Goal: Task Accomplishment & Management: Manage account settings

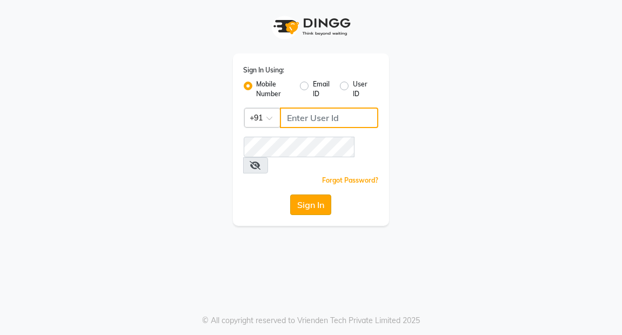
type input "7077710900"
click at [318, 195] on button "Sign In" at bounding box center [310, 205] width 41 height 21
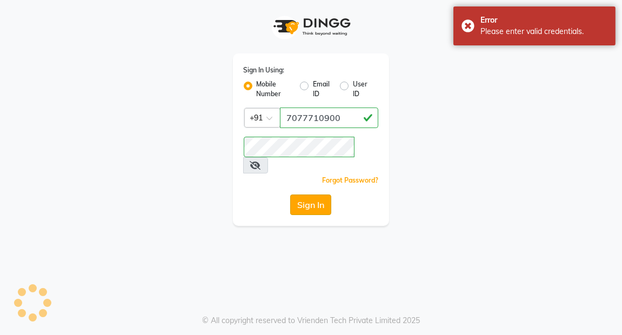
click at [318, 195] on button "Sign In" at bounding box center [310, 205] width 41 height 21
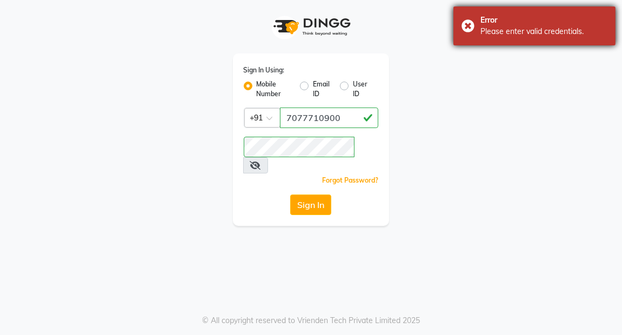
click at [465, 25] on div "Error Please enter valid credentials." at bounding box center [535, 25] width 162 height 39
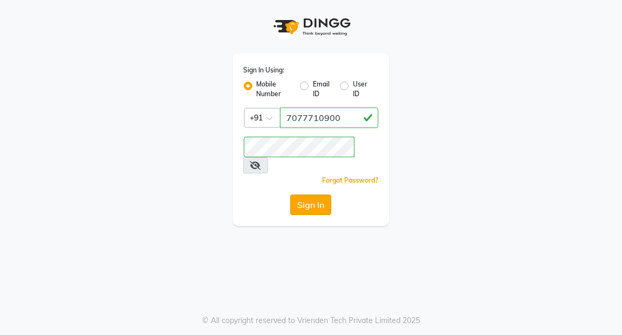
click at [307, 195] on button "Sign In" at bounding box center [310, 205] width 41 height 21
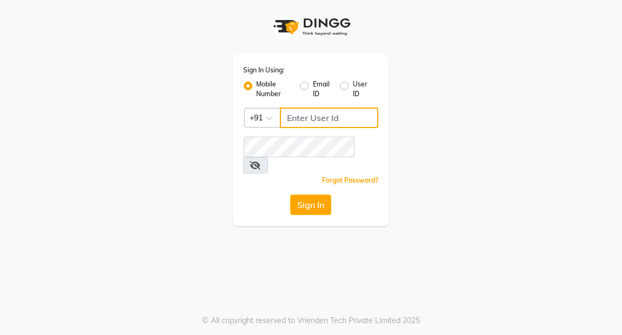
type input "7077710900"
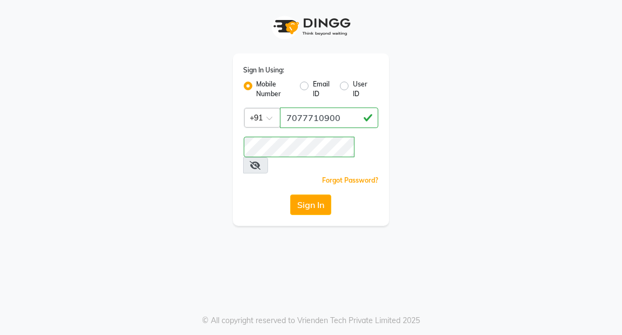
click at [261, 161] on icon at bounding box center [255, 165] width 11 height 9
click at [317, 195] on button "Sign In" at bounding box center [310, 205] width 41 height 21
click at [316, 195] on button "Sign In" at bounding box center [310, 205] width 41 height 21
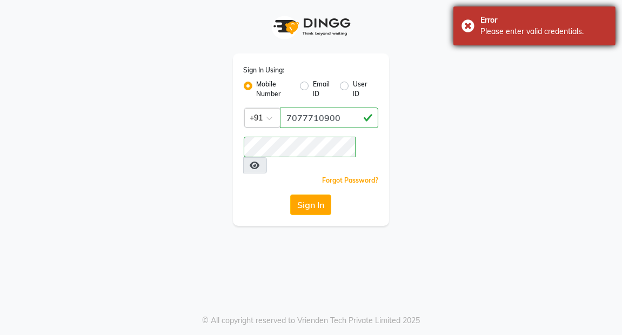
click at [466, 22] on div "Error Please enter valid credentials." at bounding box center [535, 25] width 162 height 39
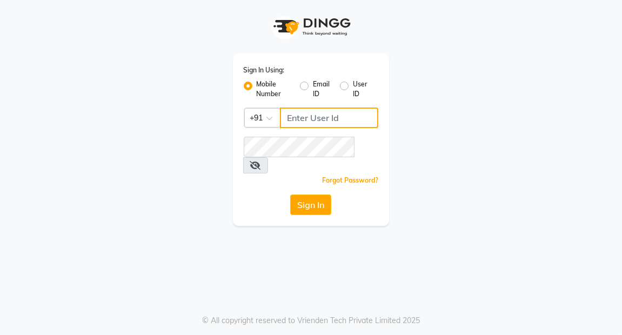
type input "7077710900"
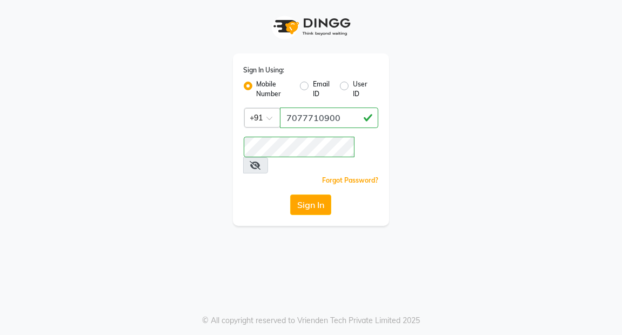
click at [261, 161] on icon at bounding box center [255, 165] width 11 height 9
click at [301, 195] on button "Sign In" at bounding box center [310, 205] width 41 height 21
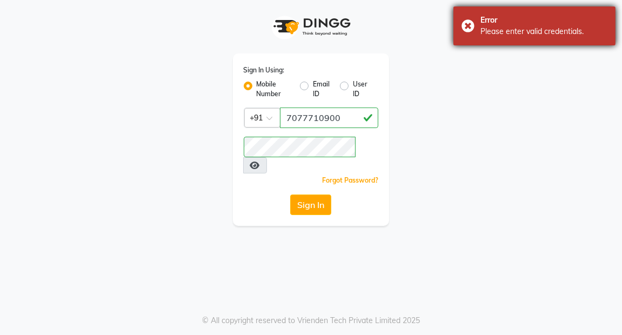
click at [479, 24] on div "Error Please enter valid credentials." at bounding box center [535, 25] width 162 height 39
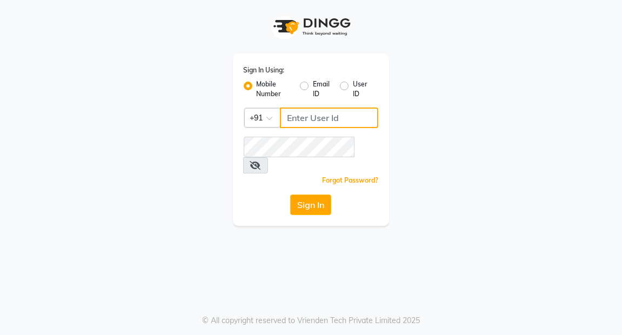
type input "7077710900"
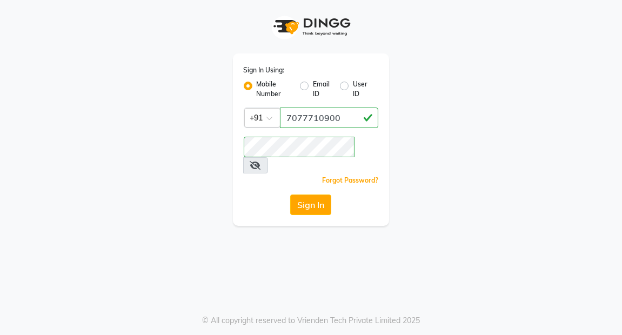
click at [261, 161] on icon at bounding box center [255, 165] width 11 height 9
click at [307, 195] on button "Sign In" at bounding box center [310, 205] width 41 height 21
click at [313, 86] on label "Email ID" at bounding box center [322, 88] width 18 height 19
click at [313, 86] on input "Email ID" at bounding box center [316, 82] width 7 height 7
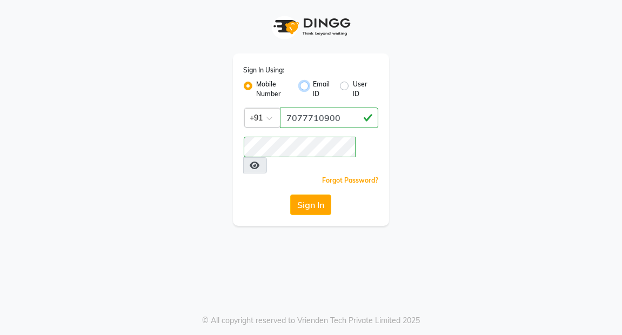
radio input "true"
radio input "false"
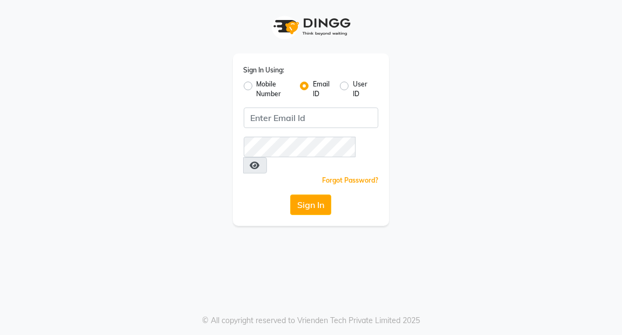
click at [353, 82] on label "User ID" at bounding box center [361, 88] width 17 height 19
click at [353, 82] on input "User ID" at bounding box center [356, 82] width 7 height 7
radio input "true"
radio input "false"
click at [257, 85] on label "Mobile Number" at bounding box center [274, 88] width 35 height 19
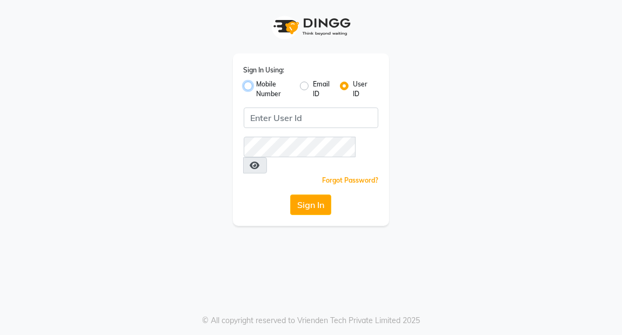
click at [257, 85] on input "Mobile Number" at bounding box center [260, 82] width 7 height 7
radio input "true"
click at [340, 83] on div "Mobile Number Email ID User ID" at bounding box center [311, 88] width 135 height 19
click at [353, 83] on label "User ID" at bounding box center [361, 88] width 17 height 19
click at [353, 83] on input "User ID" at bounding box center [356, 82] width 7 height 7
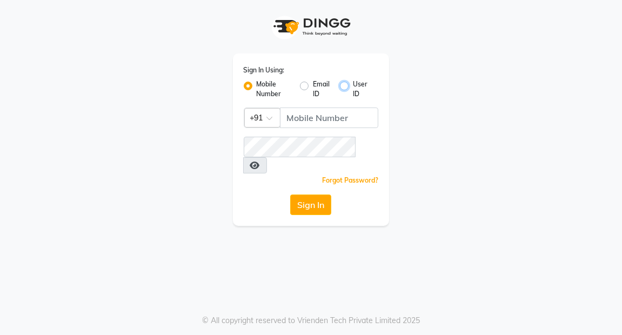
radio input "true"
radio input "false"
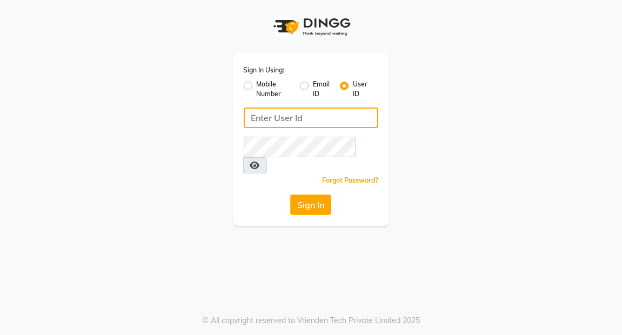
click at [291, 115] on input "Username" at bounding box center [311, 118] width 135 height 21
click at [291, 114] on input "Username" at bounding box center [311, 118] width 135 height 21
type input "7077710900"
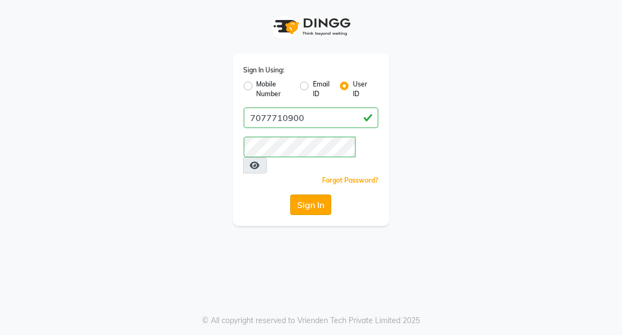
click at [315, 195] on button "Sign In" at bounding box center [310, 205] width 41 height 21
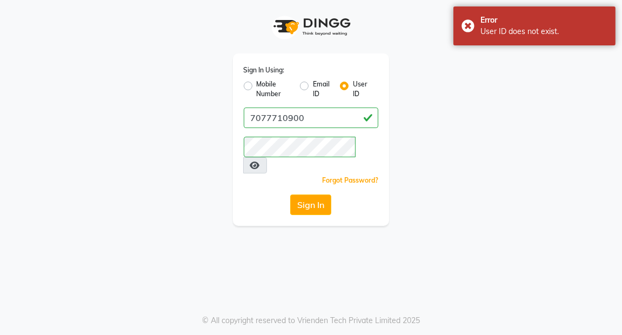
click at [249, 80] on div "Mobile Number" at bounding box center [268, 88] width 48 height 19
click at [257, 88] on label "Mobile Number" at bounding box center [274, 88] width 35 height 19
click at [257, 87] on input "Mobile Number" at bounding box center [260, 82] width 7 height 7
radio input "true"
radio input "false"
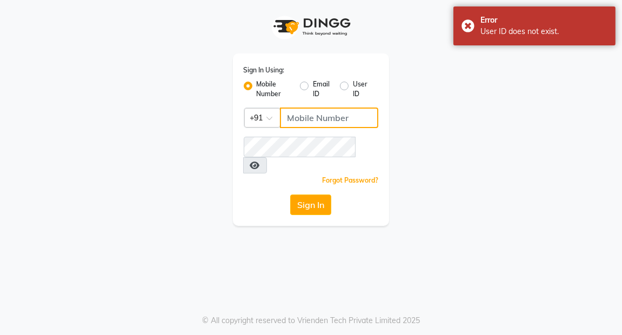
click at [309, 116] on input "Username" at bounding box center [329, 118] width 99 height 21
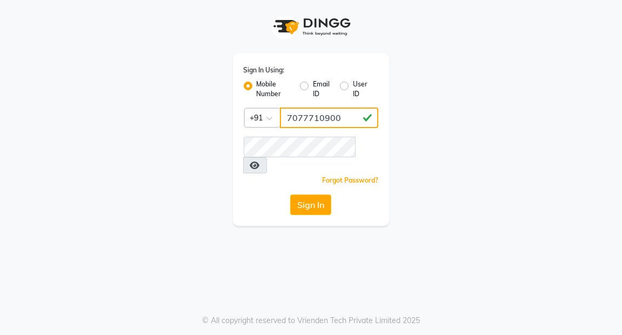
type input "7077710900"
click at [297, 135] on div "Sign In Using: Mobile Number Email ID User ID Country Code × +91 7077710900 Rem…" at bounding box center [311, 140] width 157 height 172
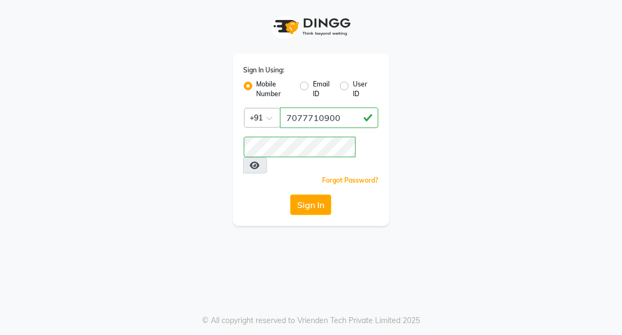
click at [254, 217] on div "Sign In Using: Mobile Number Email ID User ID Country Code × +91 7077710900 Rem…" at bounding box center [311, 167] width 622 height 335
click at [309, 195] on button "Sign In" at bounding box center [310, 205] width 41 height 21
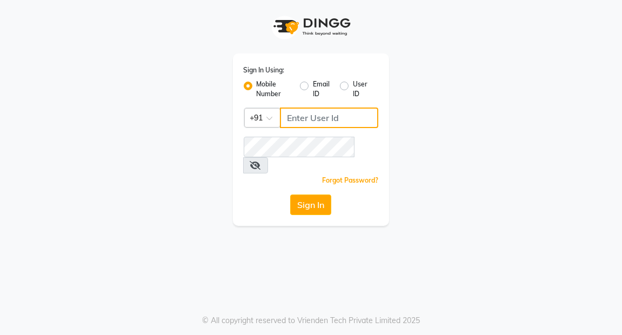
type input "7077710900"
click at [261, 161] on icon at bounding box center [255, 165] width 11 height 9
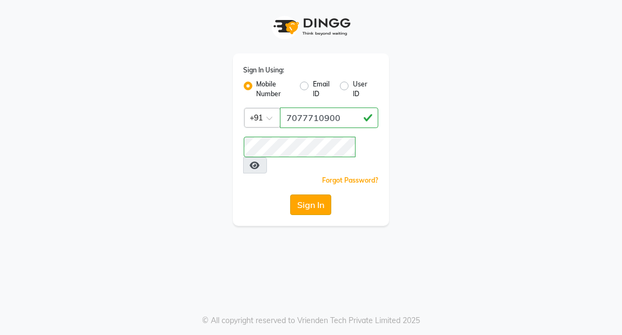
click at [321, 195] on button "Sign In" at bounding box center [310, 205] width 41 height 21
click at [353, 86] on label "User ID" at bounding box center [361, 88] width 17 height 19
click at [353, 86] on input "User ID" at bounding box center [356, 82] width 7 height 7
radio input "true"
radio input "false"
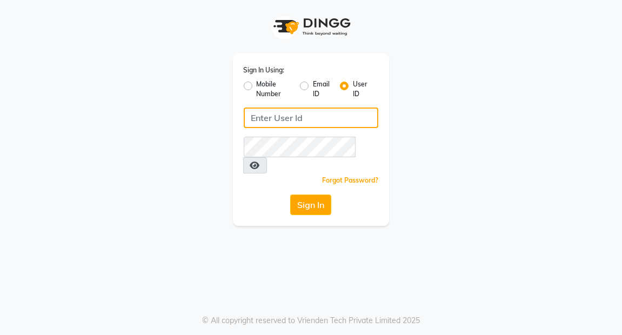
click at [311, 113] on input "Username" at bounding box center [311, 118] width 135 height 21
type input "7077710900"
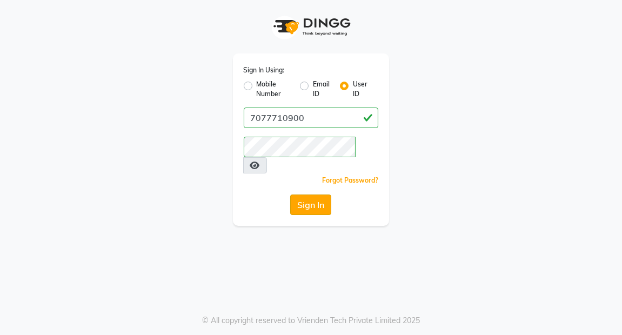
click at [313, 195] on button "Sign In" at bounding box center [310, 205] width 41 height 21
click at [313, 195] on div "Sign In" at bounding box center [311, 205] width 135 height 21
click at [313, 195] on button "Sign In" at bounding box center [310, 205] width 41 height 21
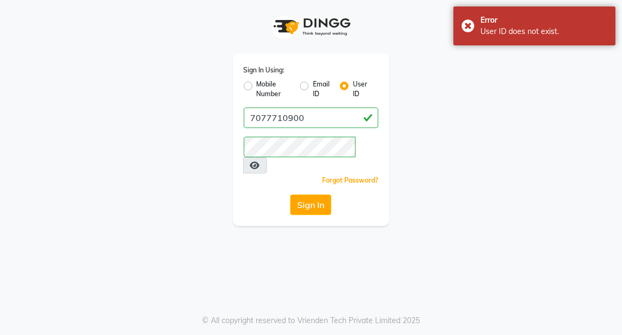
click at [257, 87] on label "Mobile Number" at bounding box center [274, 88] width 35 height 19
click at [257, 87] on input "Mobile Number" at bounding box center [260, 82] width 7 height 7
radio input "true"
radio input "false"
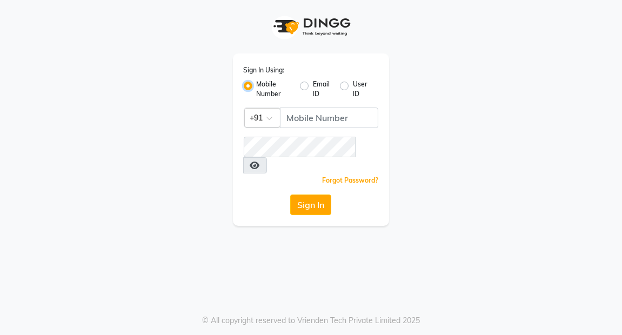
click at [290, 195] on button "Sign In" at bounding box center [310, 205] width 41 height 21
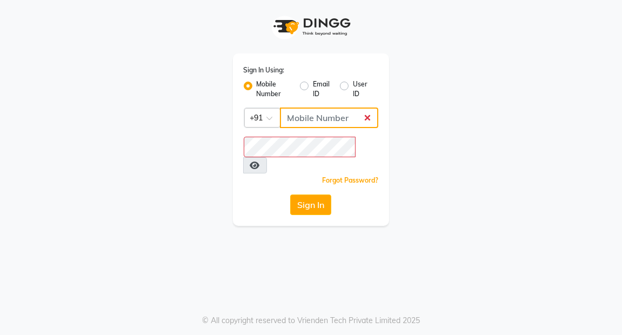
click at [297, 111] on input "Username" at bounding box center [329, 118] width 99 height 21
type input "7077710900"
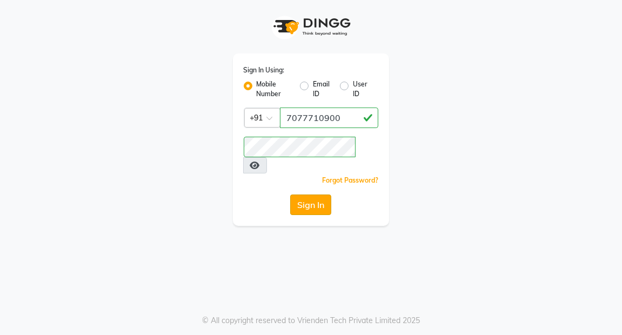
click at [315, 195] on button "Sign In" at bounding box center [310, 205] width 41 height 21
click at [313, 195] on button "Sign In" at bounding box center [310, 205] width 41 height 21
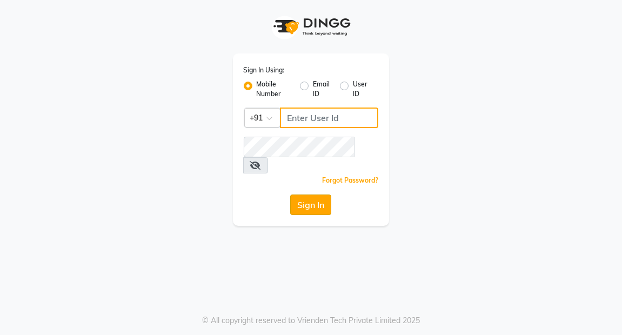
type input "7077710900"
click at [312, 195] on button "Sign In" at bounding box center [310, 205] width 41 height 21
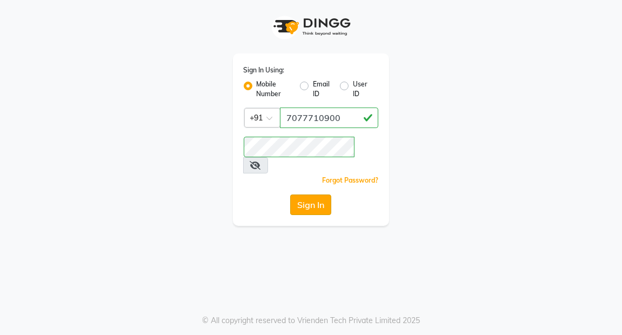
click at [303, 195] on button "Sign In" at bounding box center [310, 205] width 41 height 21
click at [303, 195] on div "Sign In" at bounding box center [311, 205] width 135 height 21
click at [303, 195] on button "Sign In" at bounding box center [310, 205] width 41 height 21
click at [306, 195] on button "Sign In" at bounding box center [310, 205] width 41 height 21
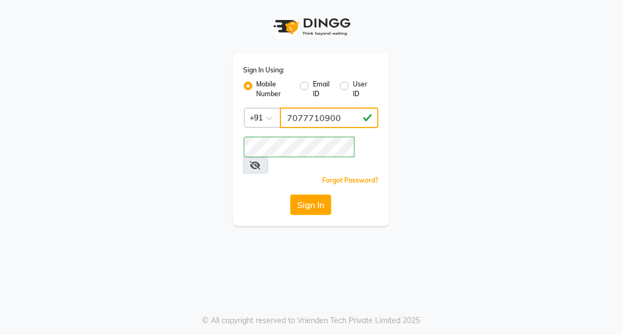
click at [346, 112] on input "7077710900" at bounding box center [329, 118] width 99 height 21
click at [290, 195] on button "Sign In" at bounding box center [310, 205] width 41 height 21
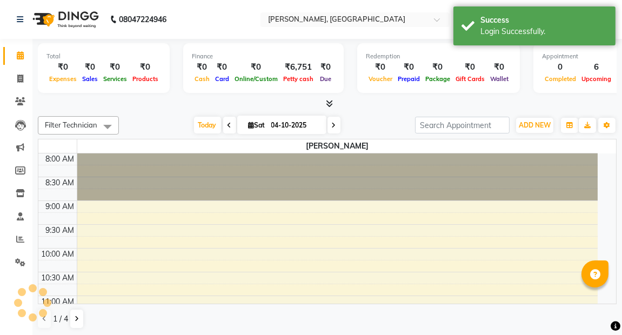
select select "en"
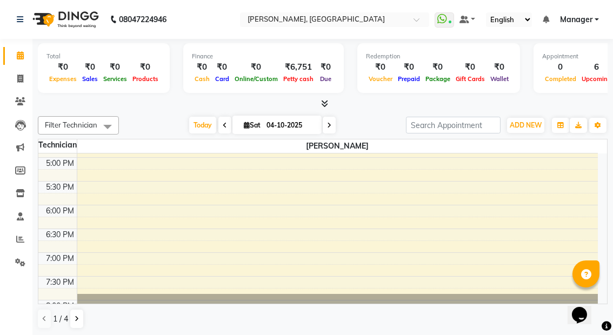
scroll to position [429, 0]
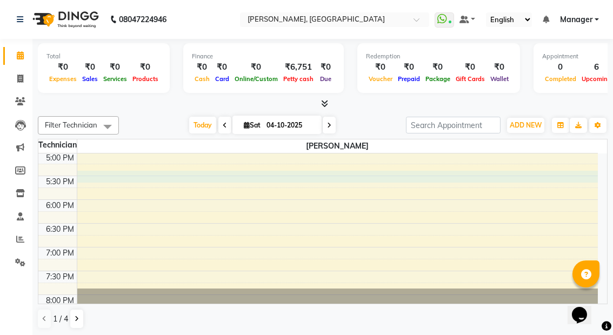
click at [151, 175] on div "8:00 AM 8:30 AM 9:00 AM 9:30 AM 10:00 AM 10:30 AM 11:00 AM 11:30 AM 12:00 PM 12…" at bounding box center [318, 33] width 560 height 618
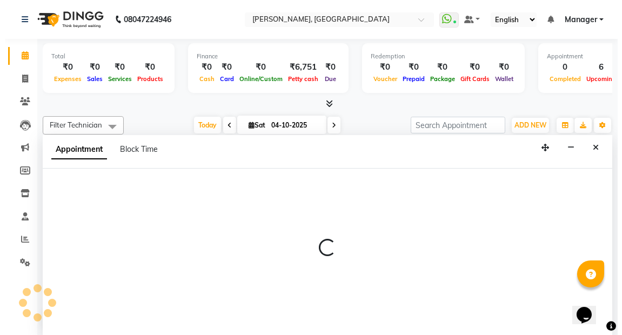
scroll to position [0, 0]
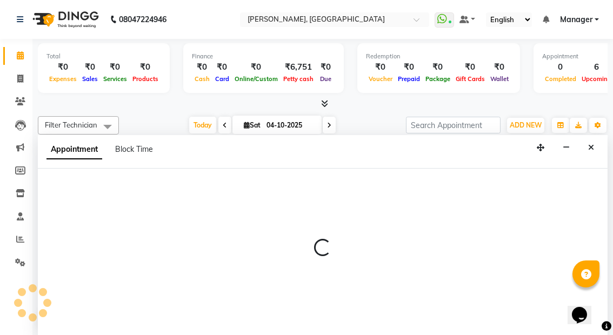
select select "91021"
select select "1050"
select select "tentative"
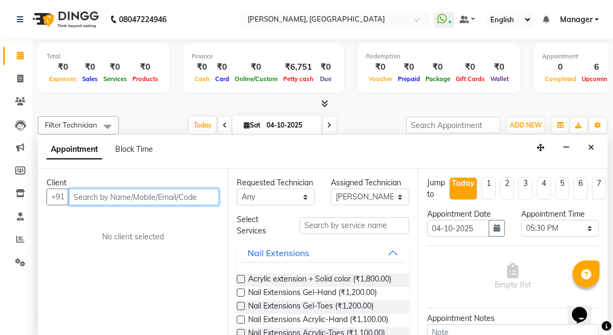
click at [142, 189] on input "text" at bounding box center [144, 197] width 150 height 17
click at [131, 196] on input "text" at bounding box center [144, 197] width 150 height 17
type input "7978955163"
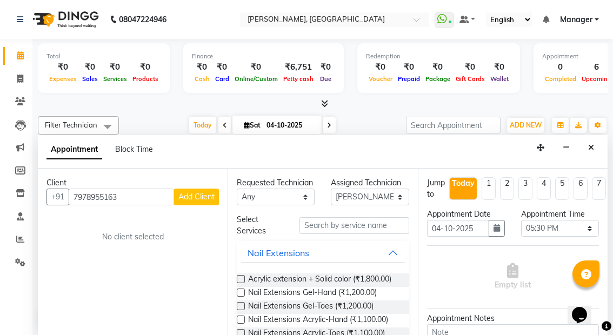
click at [190, 190] on button "Add Client" at bounding box center [196, 197] width 45 height 17
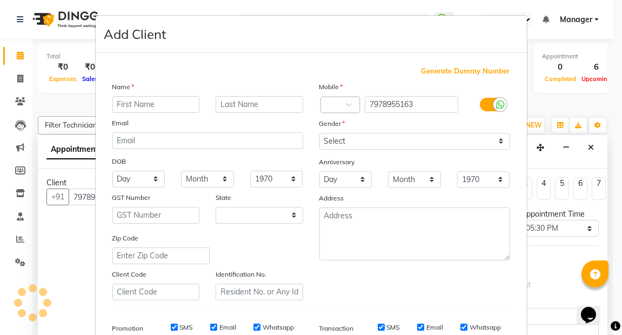
select select "21"
click at [145, 101] on input "text" at bounding box center [156, 104] width 88 height 17
type input "Smriti"
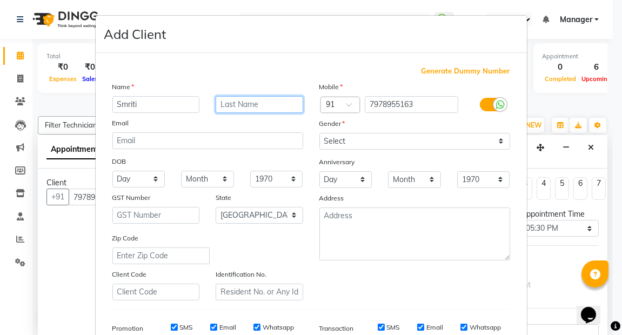
click at [227, 98] on input "text" at bounding box center [260, 104] width 88 height 17
type input "[DEMOGRAPHIC_DATA]"
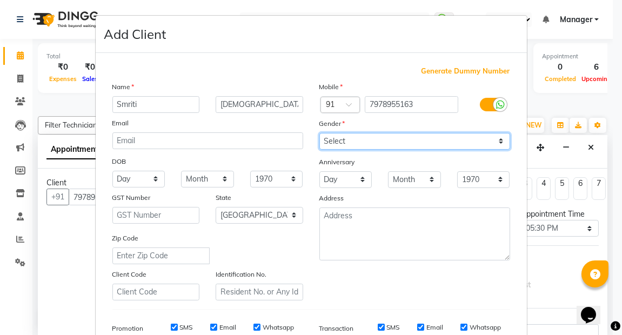
click at [496, 139] on select "Select [DEMOGRAPHIC_DATA] [DEMOGRAPHIC_DATA] Other Prefer Not To Say" at bounding box center [415, 141] width 191 height 17
select select "[DEMOGRAPHIC_DATA]"
click at [320, 133] on select "Select [DEMOGRAPHIC_DATA] [DEMOGRAPHIC_DATA] Other Prefer Not To Say" at bounding box center [415, 141] width 191 height 17
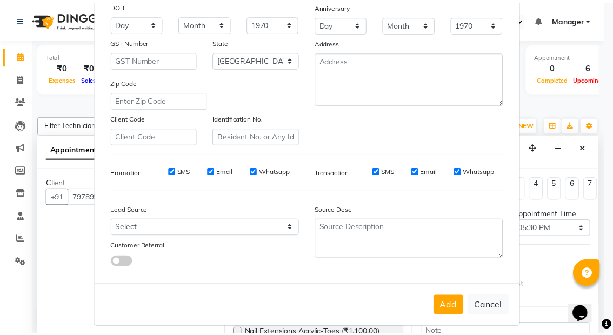
scroll to position [158, 0]
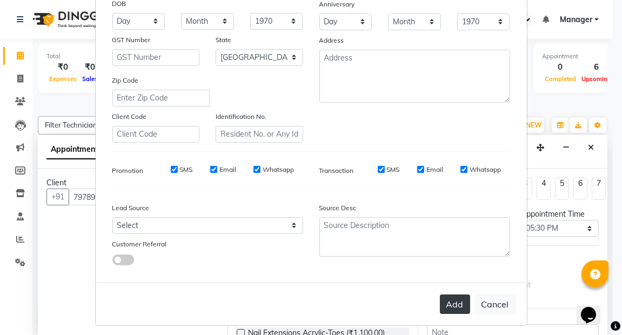
click at [442, 297] on button "Add" at bounding box center [455, 304] width 30 height 19
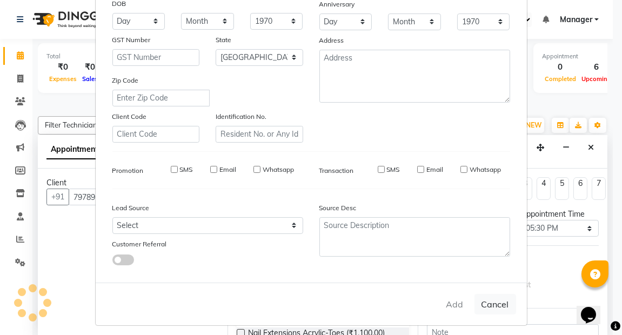
type input "79******63"
select select
select select "null"
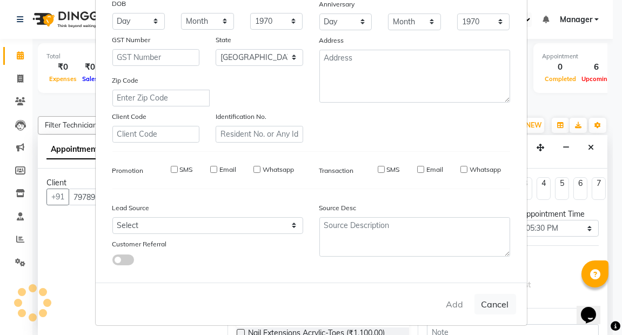
select select
checkbox input "false"
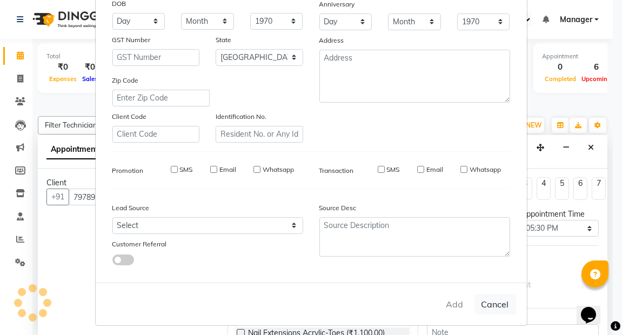
checkbox input "false"
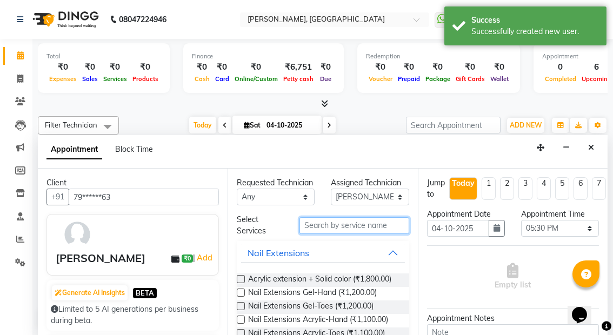
click at [375, 231] on input "text" at bounding box center [354, 225] width 109 height 17
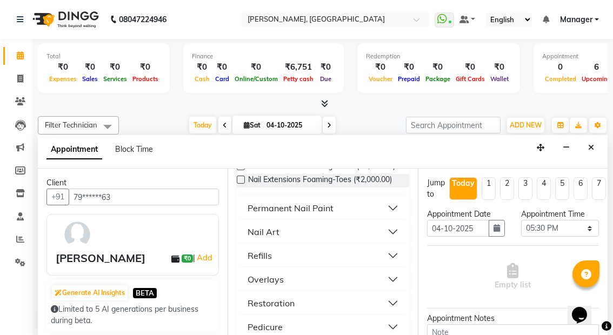
scroll to position [209, 0]
click at [386, 217] on button "Permanent Nail Paint" at bounding box center [322, 206] width 163 height 19
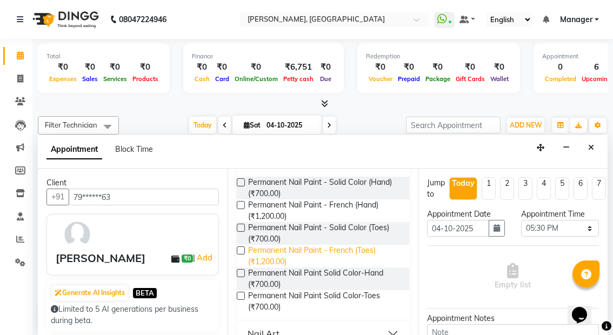
scroll to position [259, 0]
click at [242, 187] on label at bounding box center [241, 183] width 8 height 8
click at [242, 188] on input "checkbox" at bounding box center [240, 184] width 7 height 7
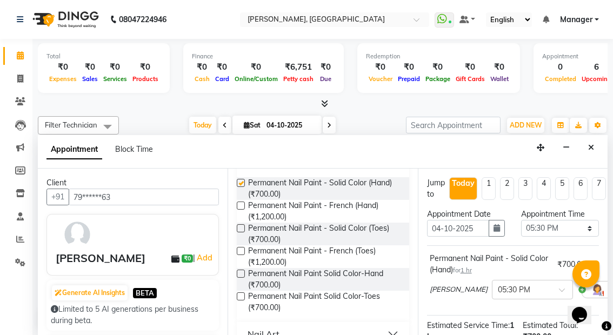
checkbox input "false"
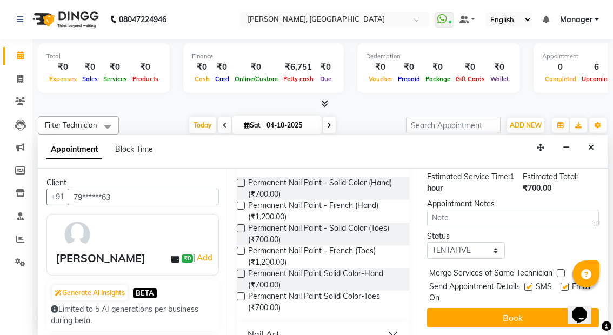
scroll to position [159, 0]
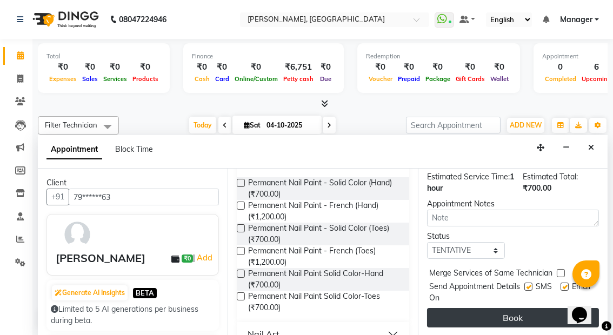
click at [493, 308] on button "Book" at bounding box center [513, 317] width 172 height 19
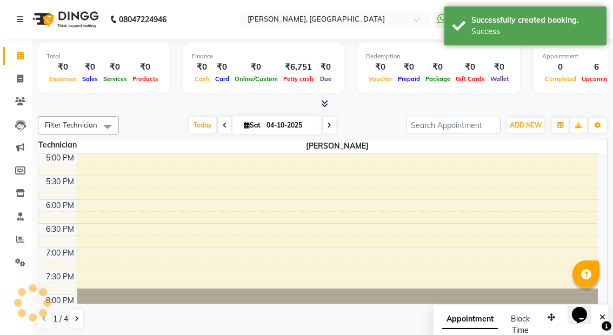
scroll to position [0, 0]
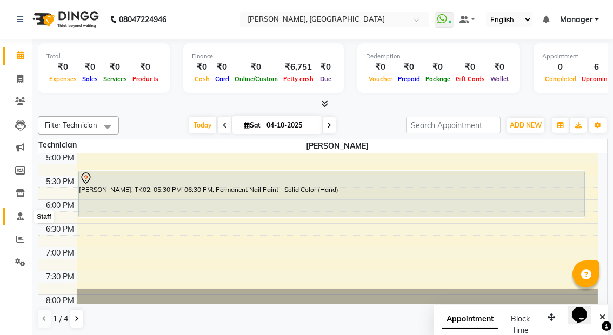
click at [19, 217] on icon at bounding box center [20, 217] width 7 height 8
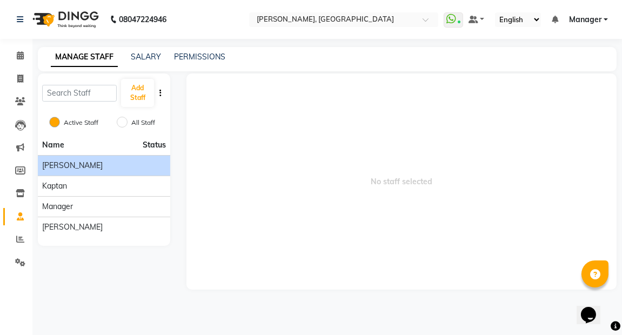
click at [84, 164] on div "[PERSON_NAME]" at bounding box center [104, 165] width 124 height 11
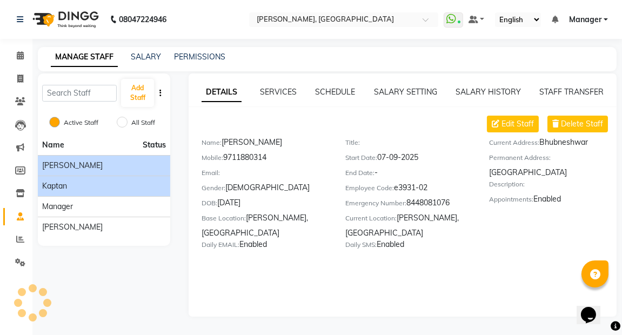
click at [92, 181] on div "kaptan" at bounding box center [104, 186] width 124 height 11
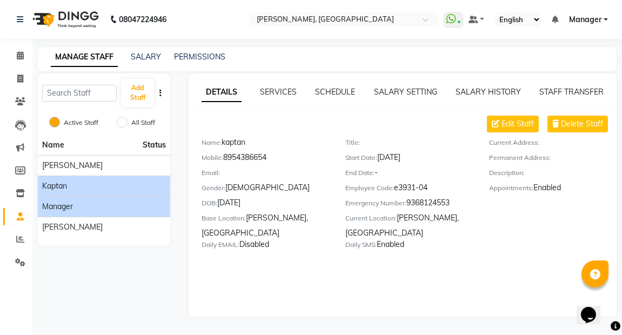
click at [95, 199] on li "Manager" at bounding box center [104, 206] width 132 height 21
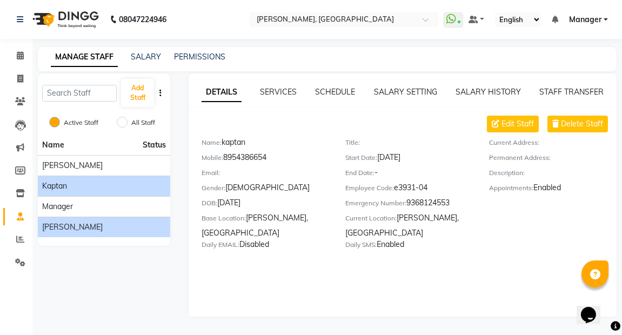
click at [103, 220] on li "[PERSON_NAME]" at bounding box center [104, 227] width 132 height 21
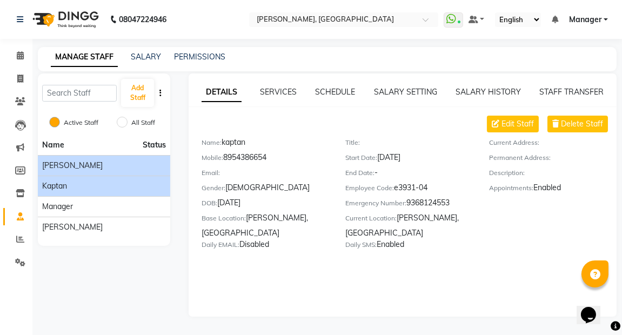
click at [120, 165] on div "[PERSON_NAME]" at bounding box center [104, 165] width 124 height 11
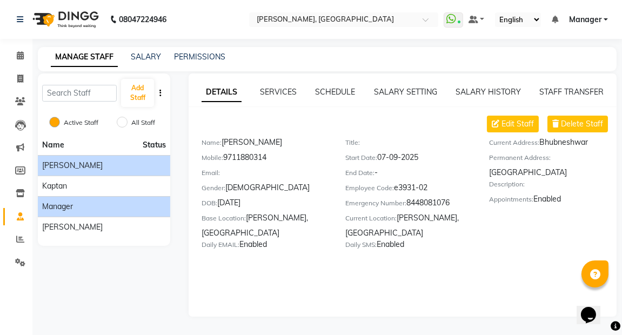
click at [123, 211] on div "Manager" at bounding box center [104, 206] width 124 height 11
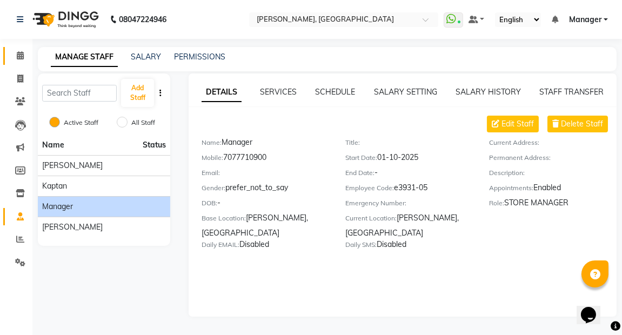
click at [23, 56] on icon at bounding box center [20, 55] width 7 height 8
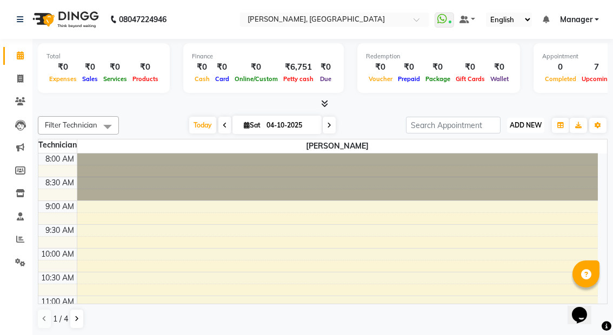
click at [520, 121] on span "ADD NEW" at bounding box center [526, 125] width 32 height 8
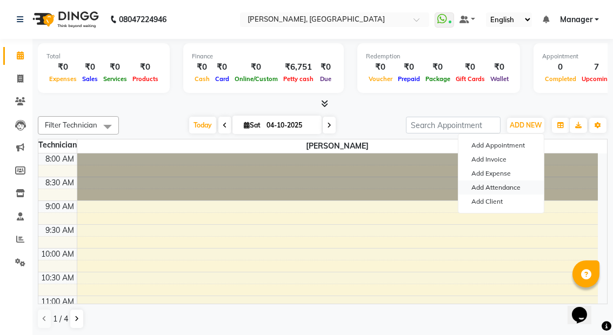
click at [502, 185] on link "Add Attendance" at bounding box center [501, 188] width 85 height 14
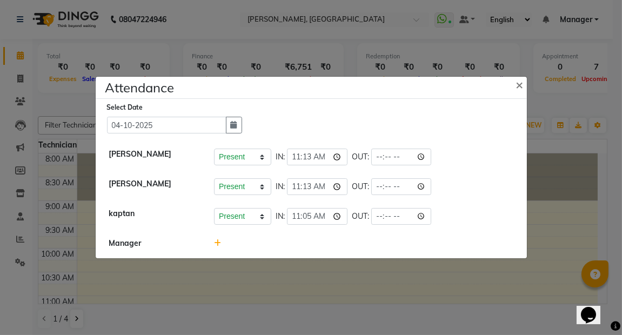
click at [217, 240] on icon at bounding box center [217, 244] width 7 height 8
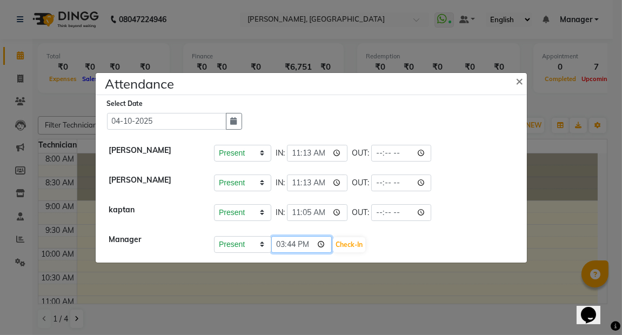
click at [317, 240] on input "15:44" at bounding box center [301, 244] width 61 height 17
type input "11:05"
click at [354, 240] on button "Check-In" at bounding box center [349, 244] width 32 height 15
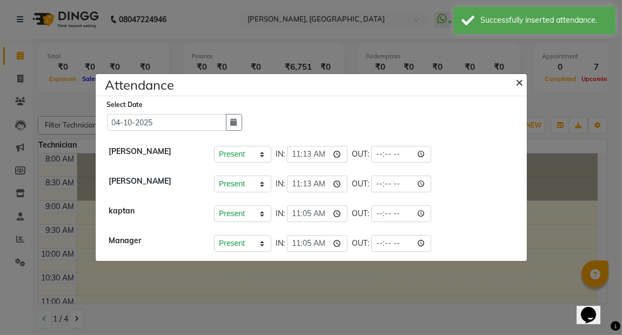
click at [520, 81] on span "×" at bounding box center [520, 82] width 8 height 16
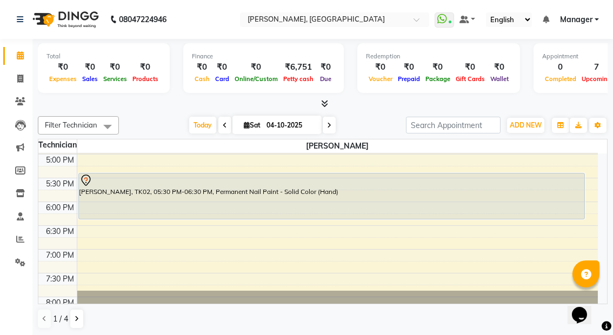
scroll to position [429, 0]
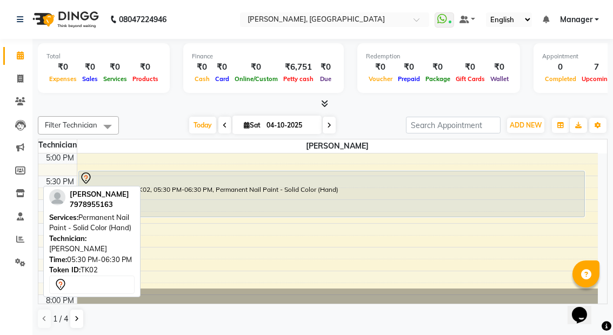
click at [180, 184] on div "[PERSON_NAME], TK02, 05:30 PM-06:30 PM, Permanent Nail Paint - Solid Color (Han…" at bounding box center [332, 193] width 506 height 45
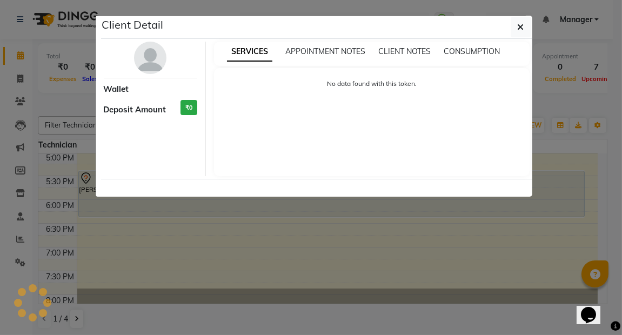
select select "7"
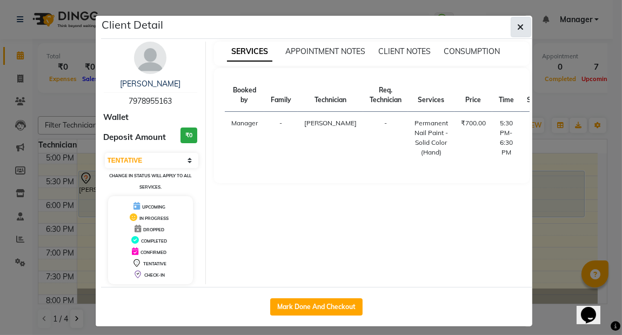
click at [522, 24] on button "button" at bounding box center [521, 27] width 21 height 21
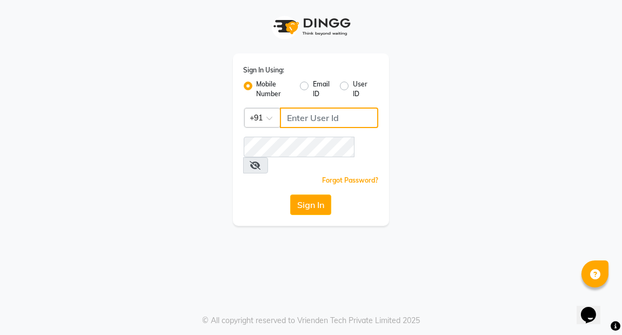
type input "7077710900"
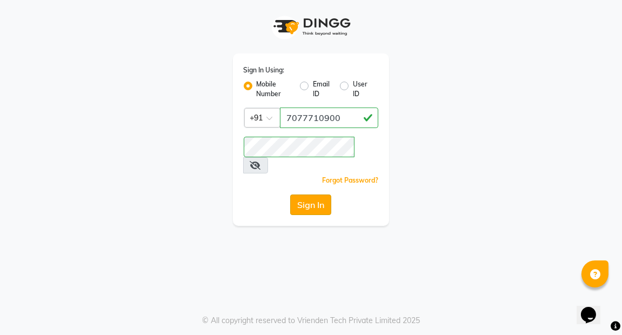
click at [304, 195] on button "Sign In" at bounding box center [310, 205] width 41 height 21
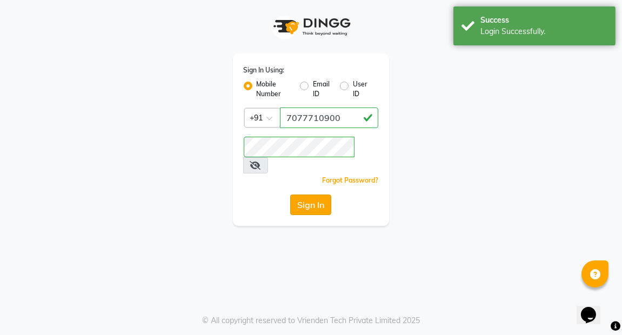
click at [306, 195] on button "Sign In" at bounding box center [310, 205] width 41 height 21
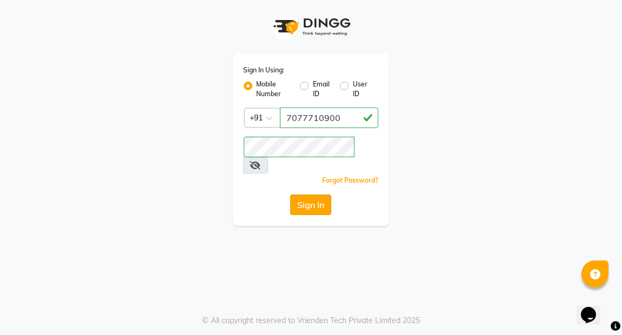
click at [306, 195] on button "Sign In" at bounding box center [310, 205] width 41 height 21
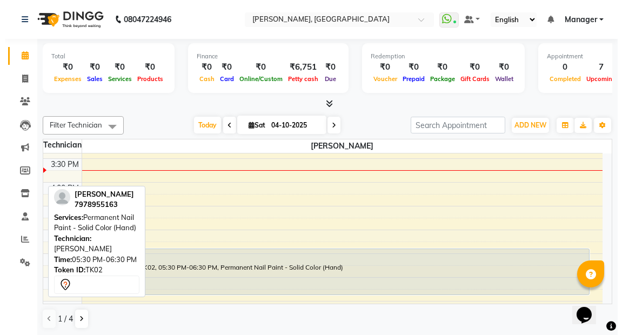
scroll to position [401, 0]
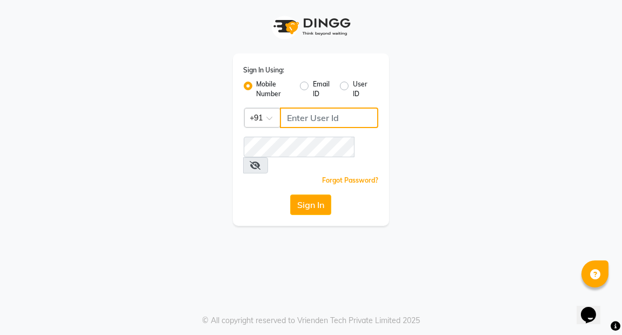
type input "7077710900"
